Goal: Find specific page/section: Find specific page/section

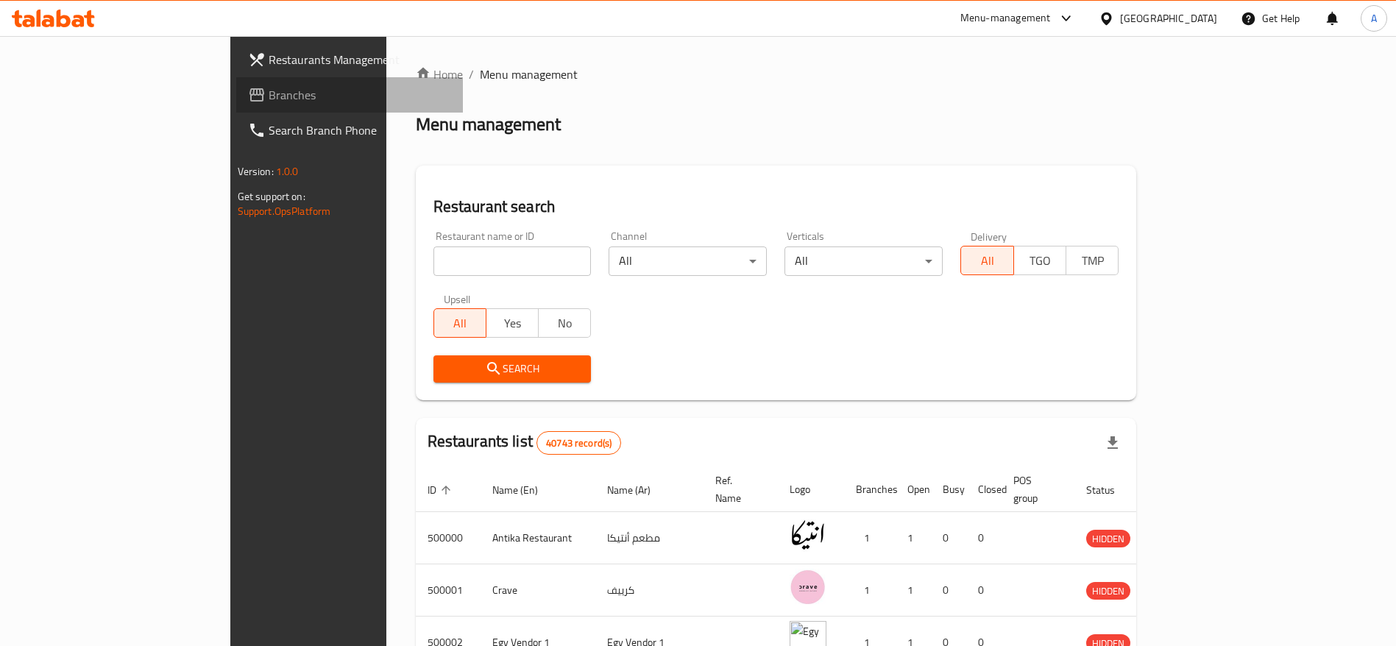
click at [269, 99] on span "Branches" at bounding box center [360, 95] width 183 height 18
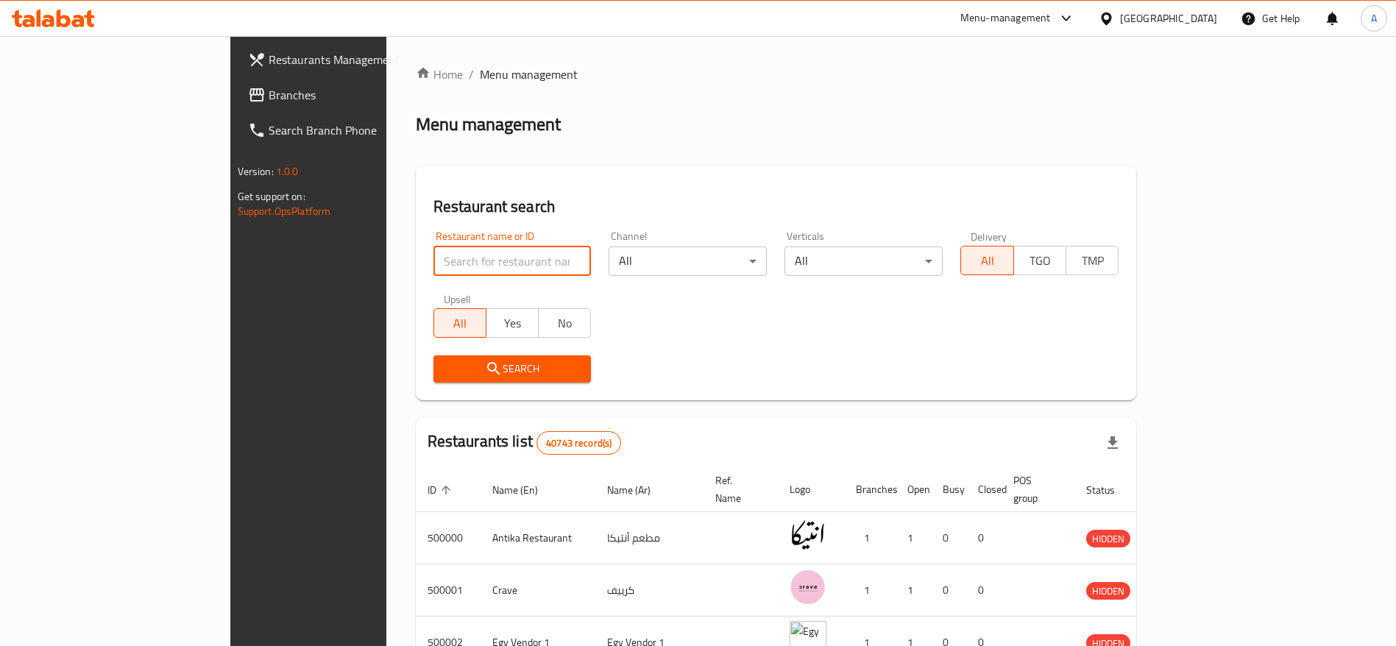
click at [433, 257] on input "search" at bounding box center [512, 261] width 158 height 29
click at [726, 211] on h2 "Restaurant search" at bounding box center [776, 207] width 686 height 22
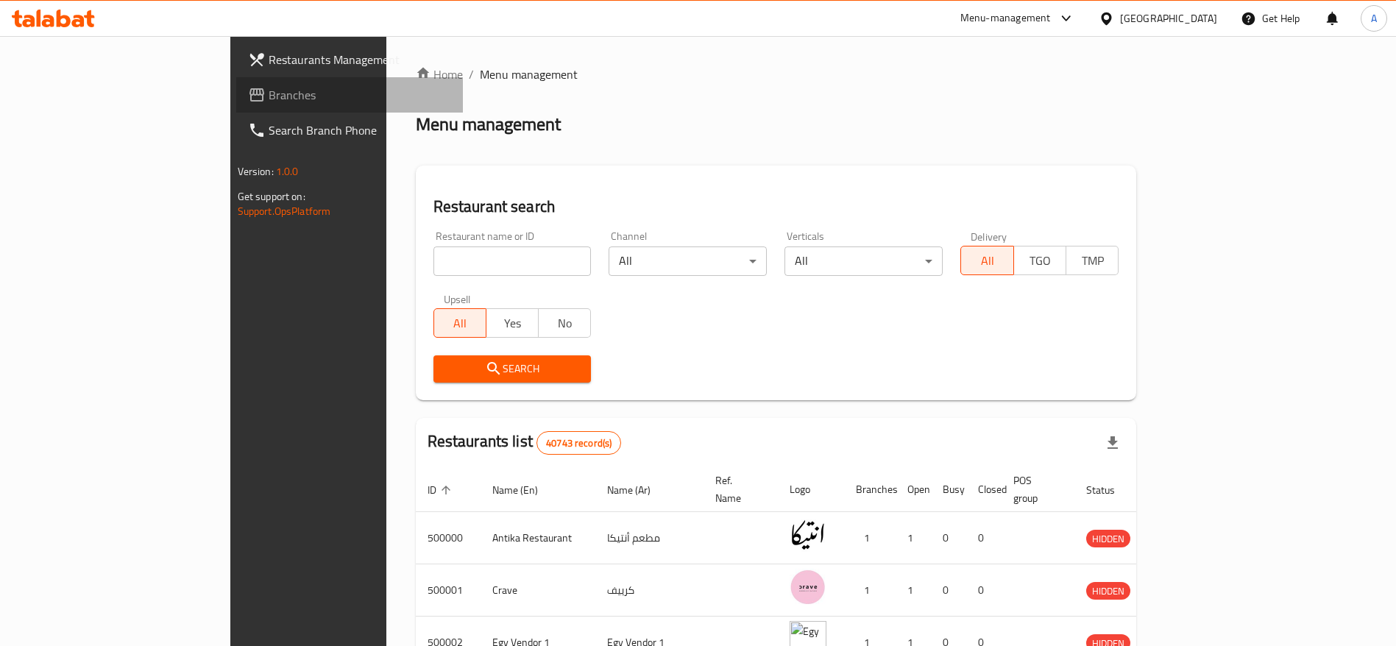
click at [269, 97] on span "Branches" at bounding box center [360, 95] width 183 height 18
